Goal: Navigation & Orientation: Find specific page/section

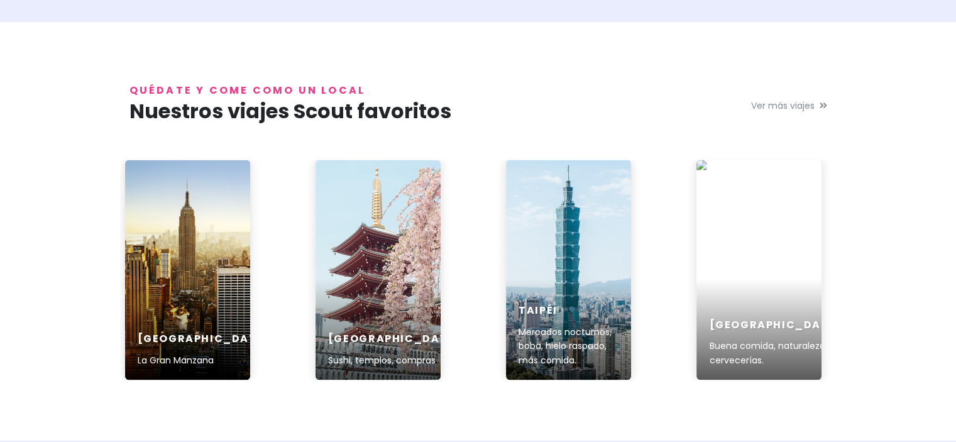
scroll to position [1508, 0]
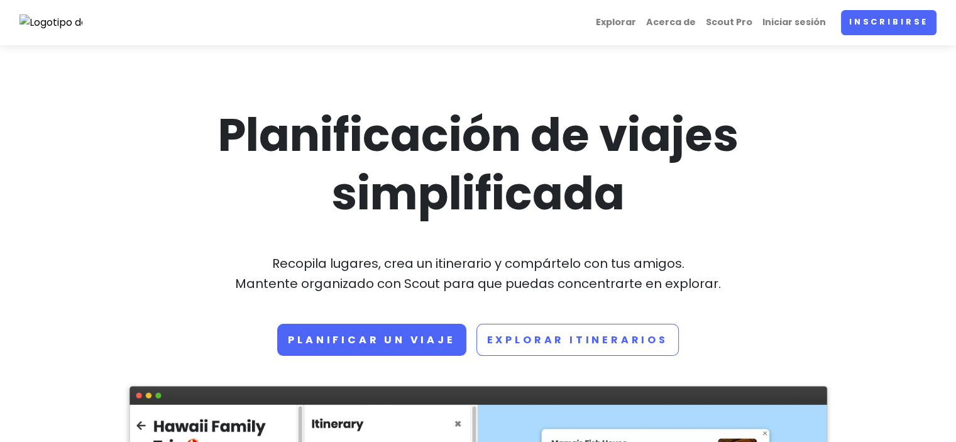
click at [33, 23] on img at bounding box center [50, 22] width 63 height 16
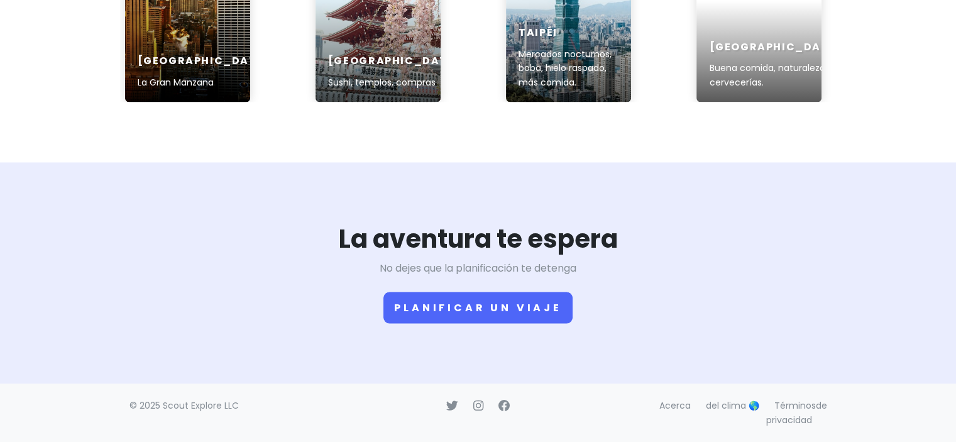
scroll to position [2209, 0]
drag, startPoint x: 964, startPoint y: 6, endPoint x: 614, endPoint y: 150, distance: 378.3
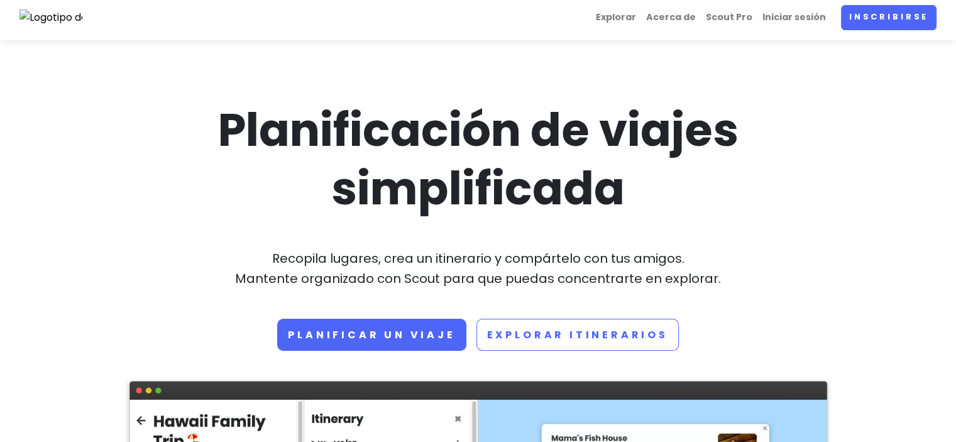
scroll to position [0, 0]
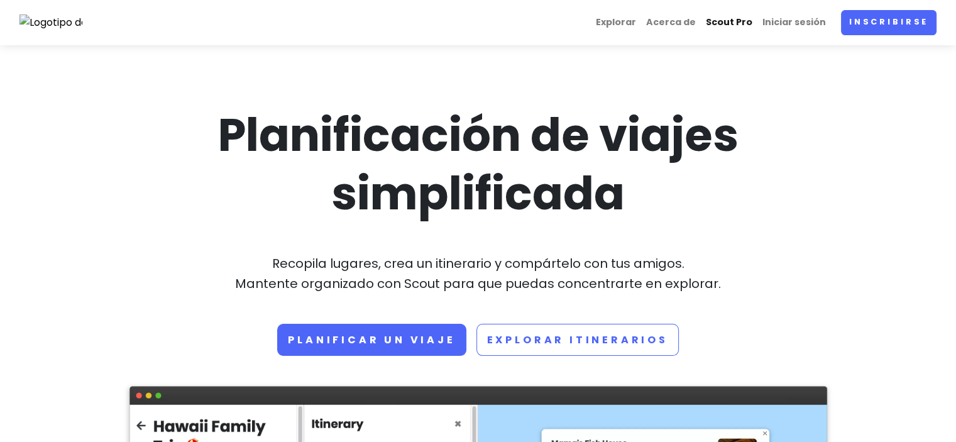
click at [746, 19] on font "Scout Pro" at bounding box center [728, 22] width 46 height 13
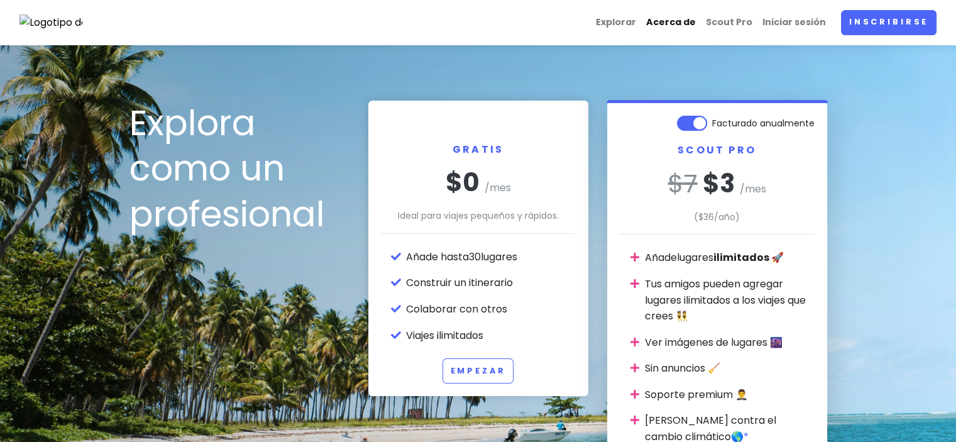
click at [655, 22] on link "Acerca de" at bounding box center [671, 22] width 60 height 25
